Goal: Task Accomplishment & Management: Use online tool/utility

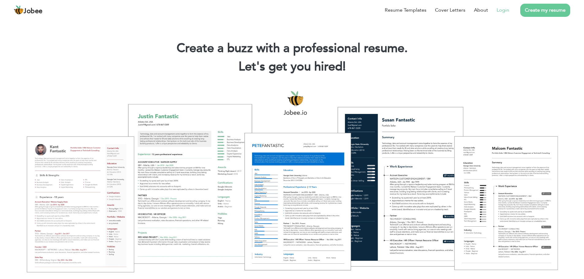
click at [500, 10] on link "Login" at bounding box center [503, 9] width 13 height 7
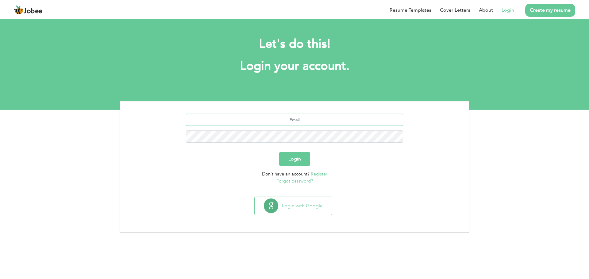
click at [299, 119] on input "text" at bounding box center [294, 120] width 217 height 12
type input "abdullaharif1017@gmail.com"
click at [300, 155] on button "Login" at bounding box center [294, 158] width 31 height 13
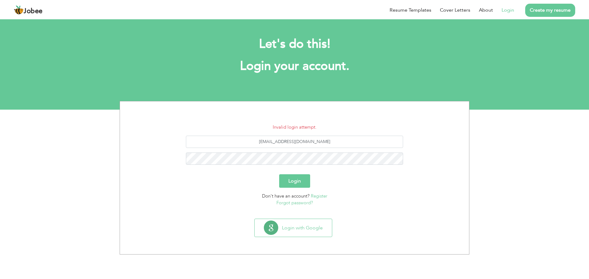
click at [294, 178] on button "Login" at bounding box center [294, 180] width 31 height 13
click at [299, 127] on li "Invalid login attempt." at bounding box center [294, 127] width 340 height 7
click at [296, 226] on button "Login with Google" at bounding box center [292, 228] width 77 height 18
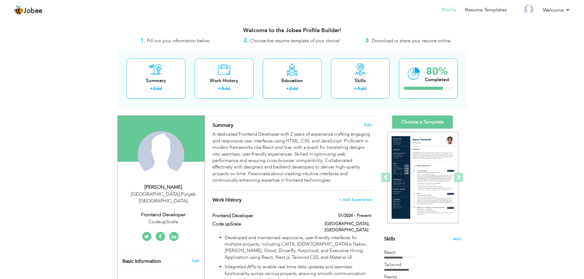
click at [420, 40] on span "Download or share your resume online." at bounding box center [412, 41] width 80 height 6
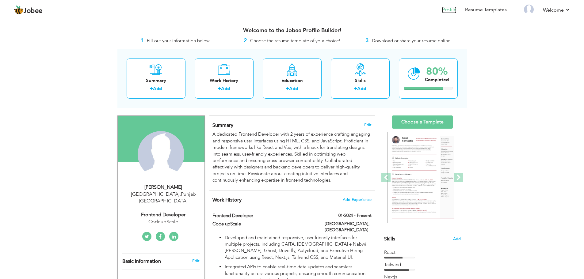
click at [443, 9] on link "Profile" at bounding box center [449, 9] width 14 height 7
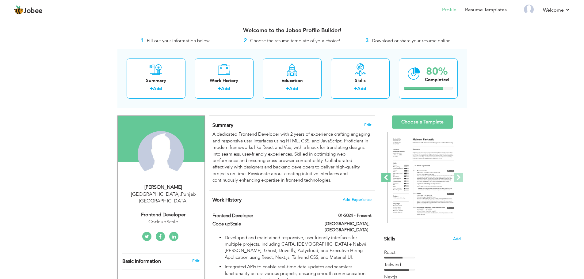
click at [388, 175] on span at bounding box center [385, 177] width 9 height 9
click at [457, 176] on span at bounding box center [458, 177] width 9 height 9
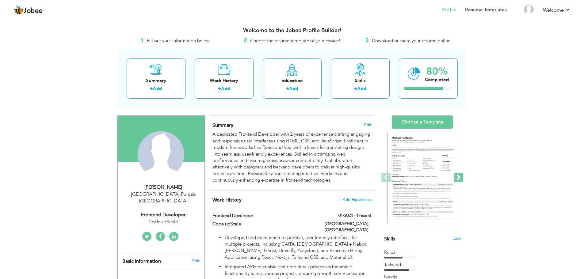
click at [457, 176] on span at bounding box center [458, 177] width 9 height 9
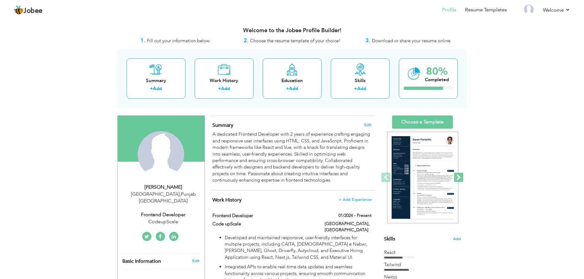
click at [457, 176] on span at bounding box center [458, 177] width 9 height 9
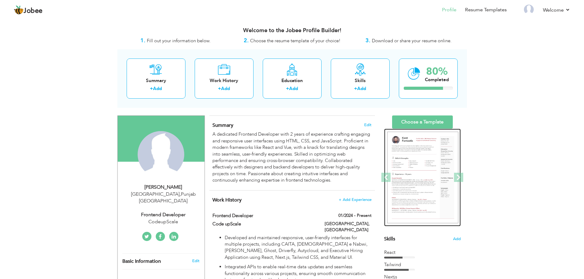
click at [437, 173] on img at bounding box center [422, 178] width 71 height 92
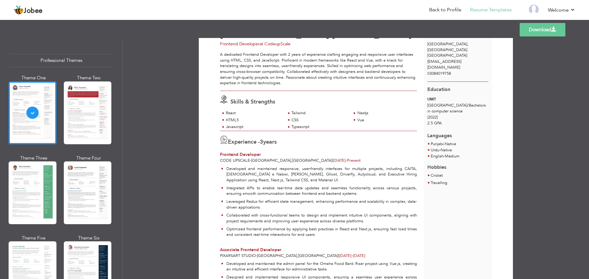
scroll to position [30, 0]
